Goal: Information Seeking & Learning: Learn about a topic

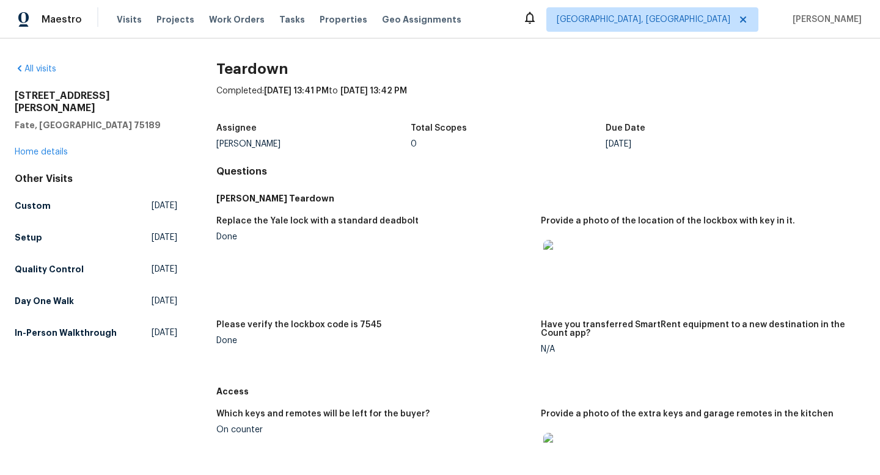
click at [560, 252] on img at bounding box center [562, 259] width 39 height 39
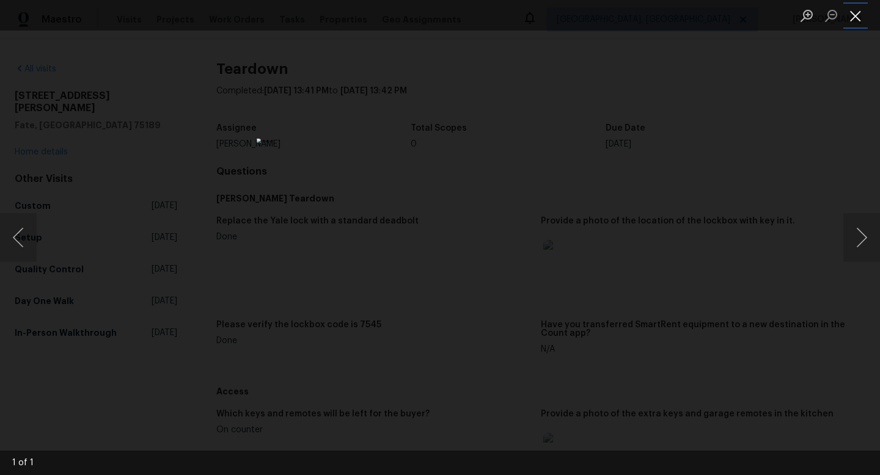
click at [851, 16] on button "Close lightbox" at bounding box center [855, 15] width 24 height 21
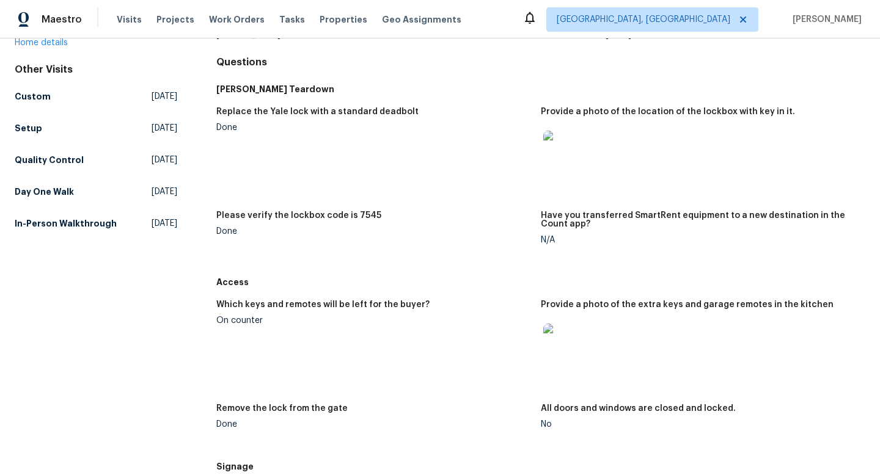
scroll to position [151, 0]
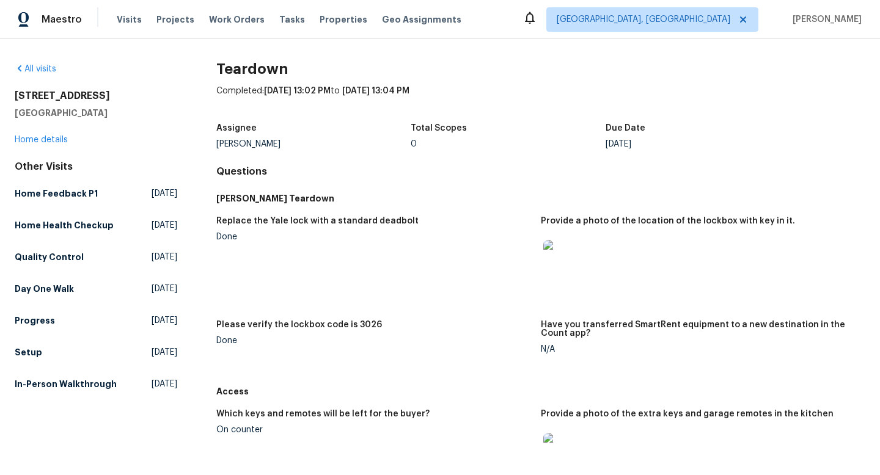
click at [571, 261] on img at bounding box center [562, 259] width 39 height 39
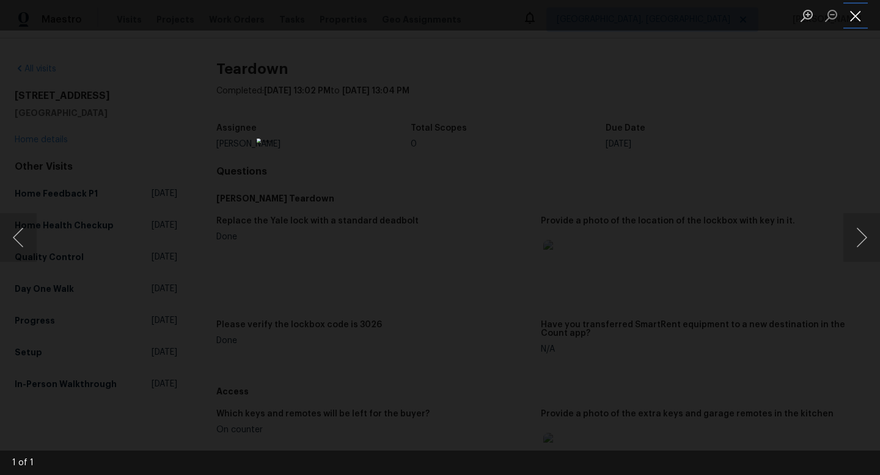
click at [856, 20] on button "Close lightbox" at bounding box center [855, 15] width 24 height 21
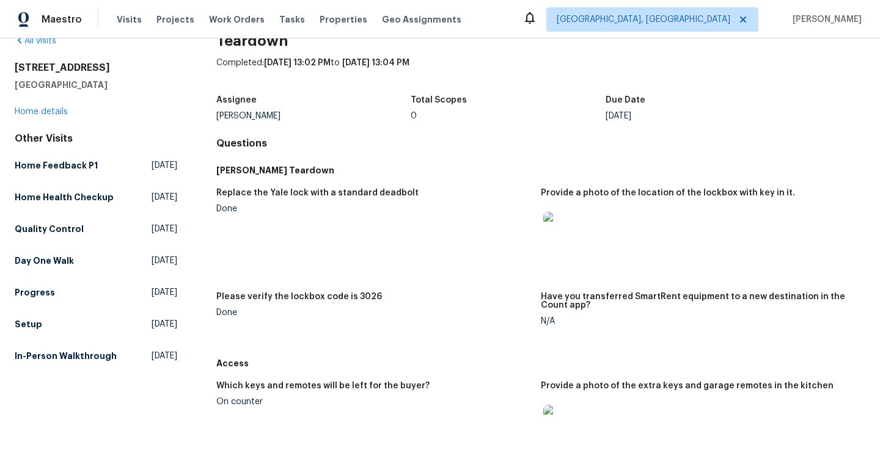
scroll to position [38, 0]
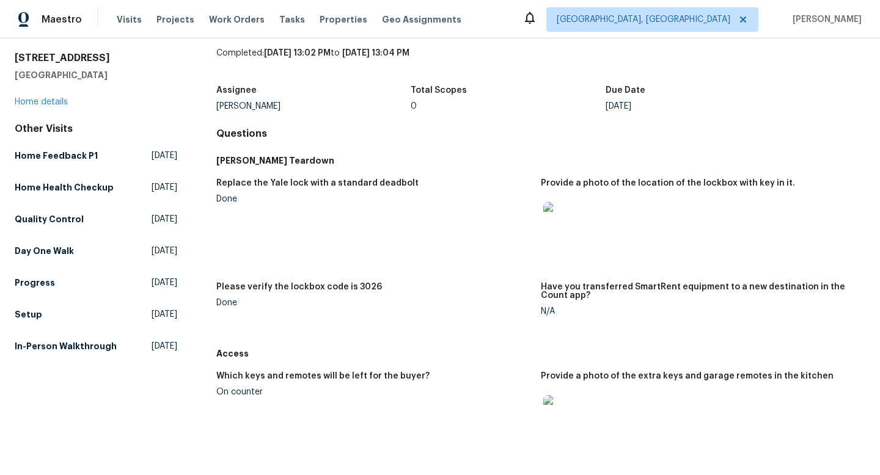
click at [563, 403] on img at bounding box center [562, 414] width 39 height 39
